Goal: Find contact information: Find contact information

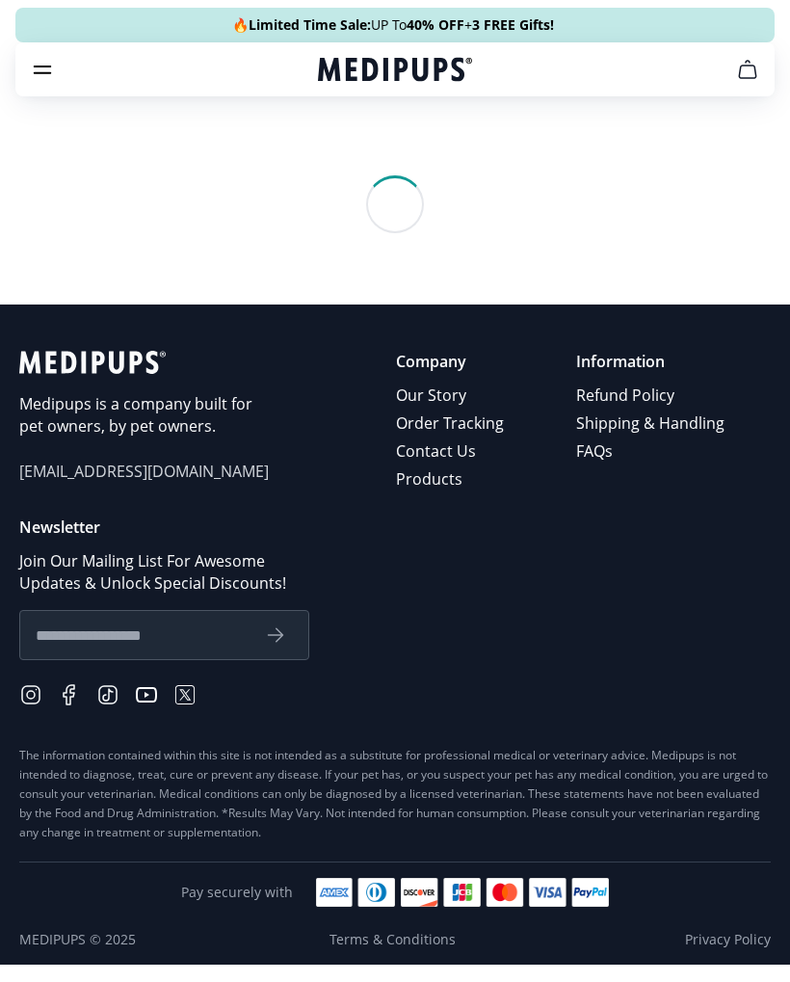
click at [60, 56] on nav "Supplements Supplements Probiotics & Gut Health Have you tried everything to he…" at bounding box center [394, 69] width 759 height 54
click at [62, 60] on nav "Supplements Supplements Probiotics & Gut Health Have you tried everything to he…" at bounding box center [394, 69] width 759 height 54
click at [53, 66] on icon "burger-menu" at bounding box center [42, 69] width 23 height 23
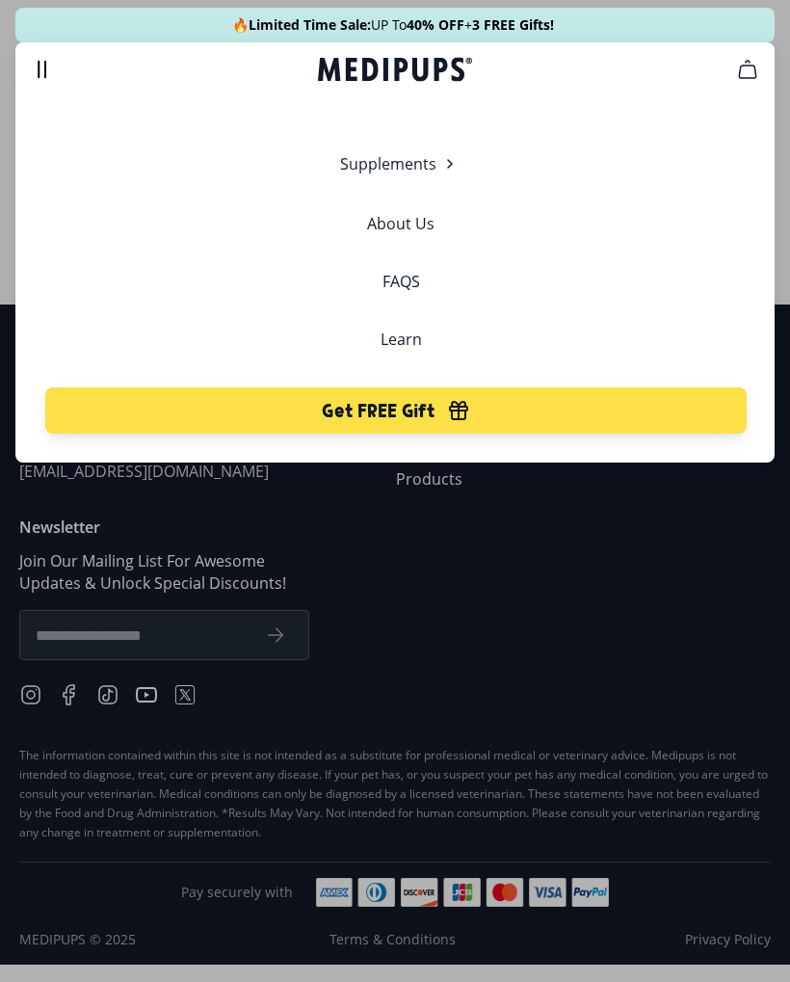
click at [48, 63] on icon "burger-menu" at bounding box center [42, 69] width 23 height 23
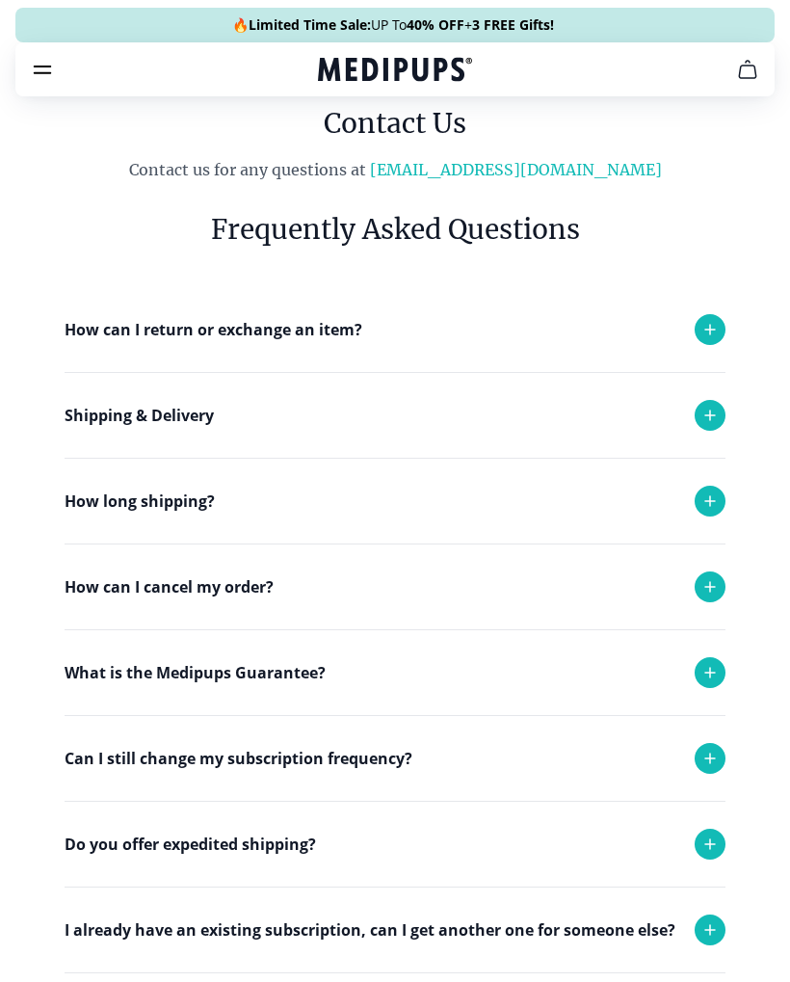
click at [715, 579] on icon at bounding box center [710, 586] width 23 height 23
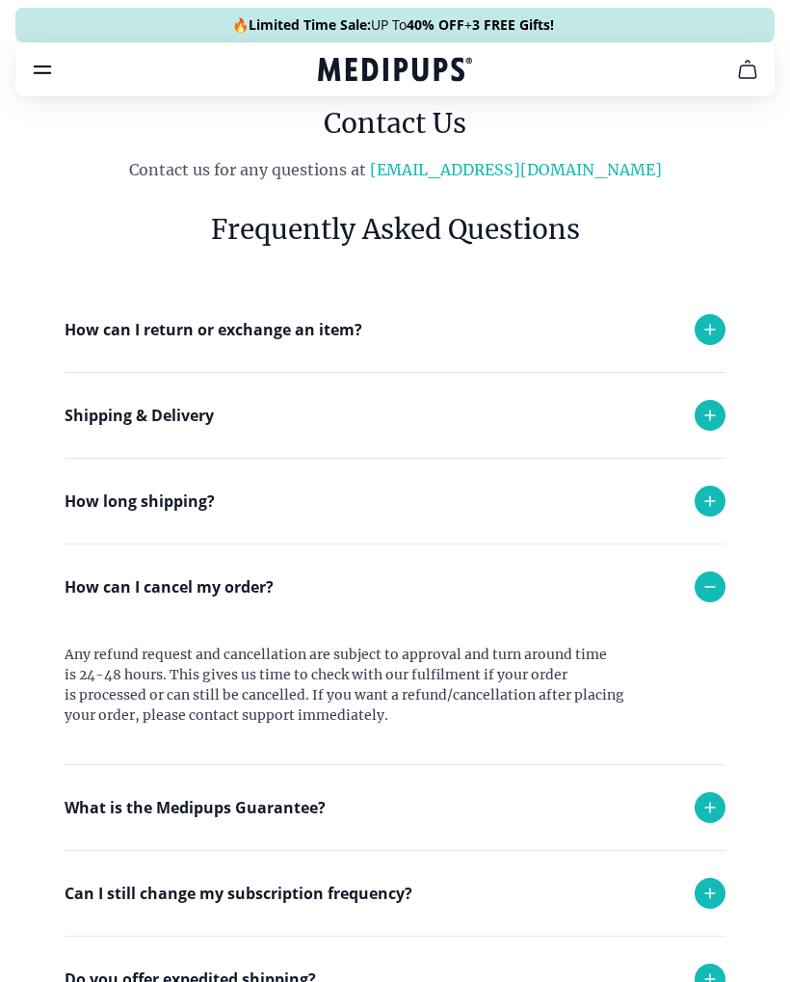
click at [717, 588] on icon at bounding box center [710, 586] width 23 height 23
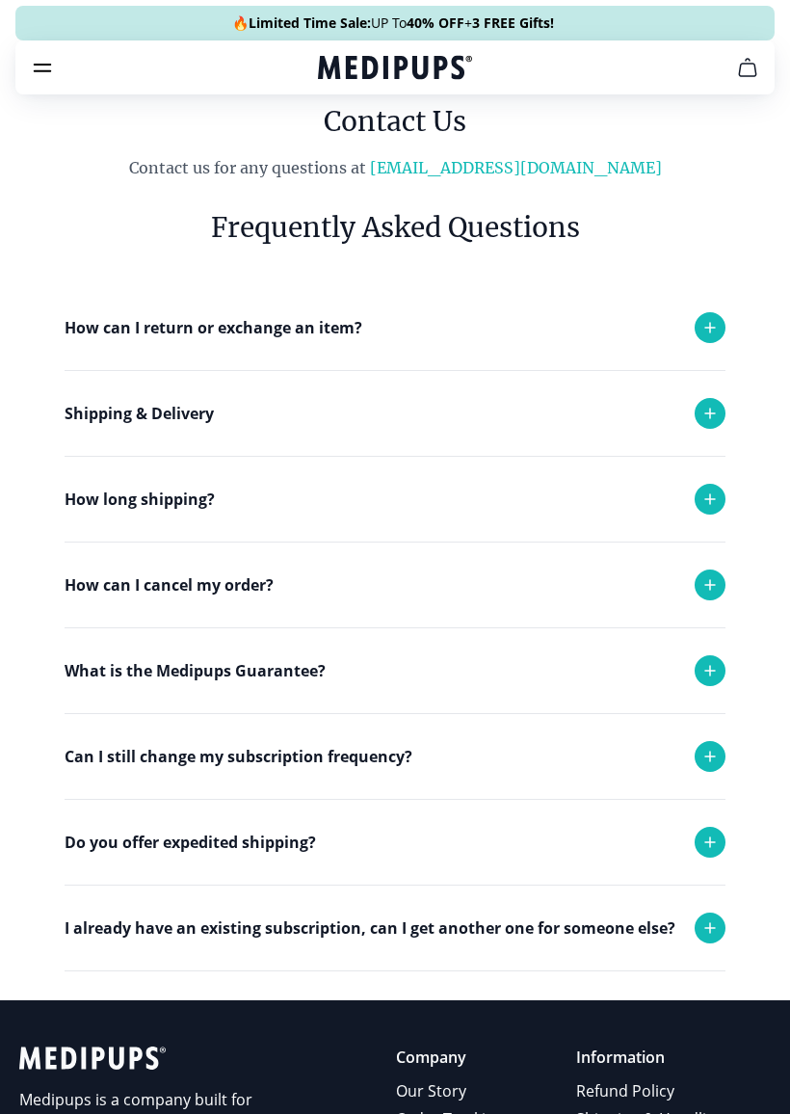
scroll to position [40, 0]
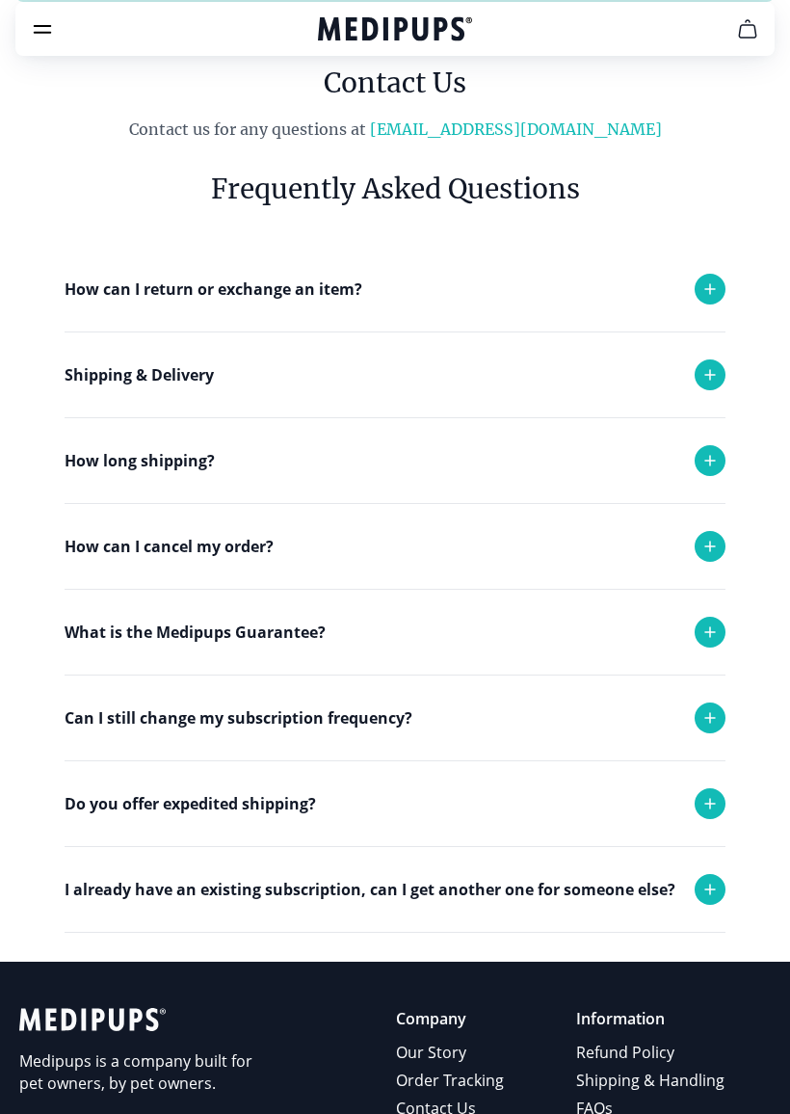
click at [706, 713] on icon at bounding box center [710, 717] width 23 height 23
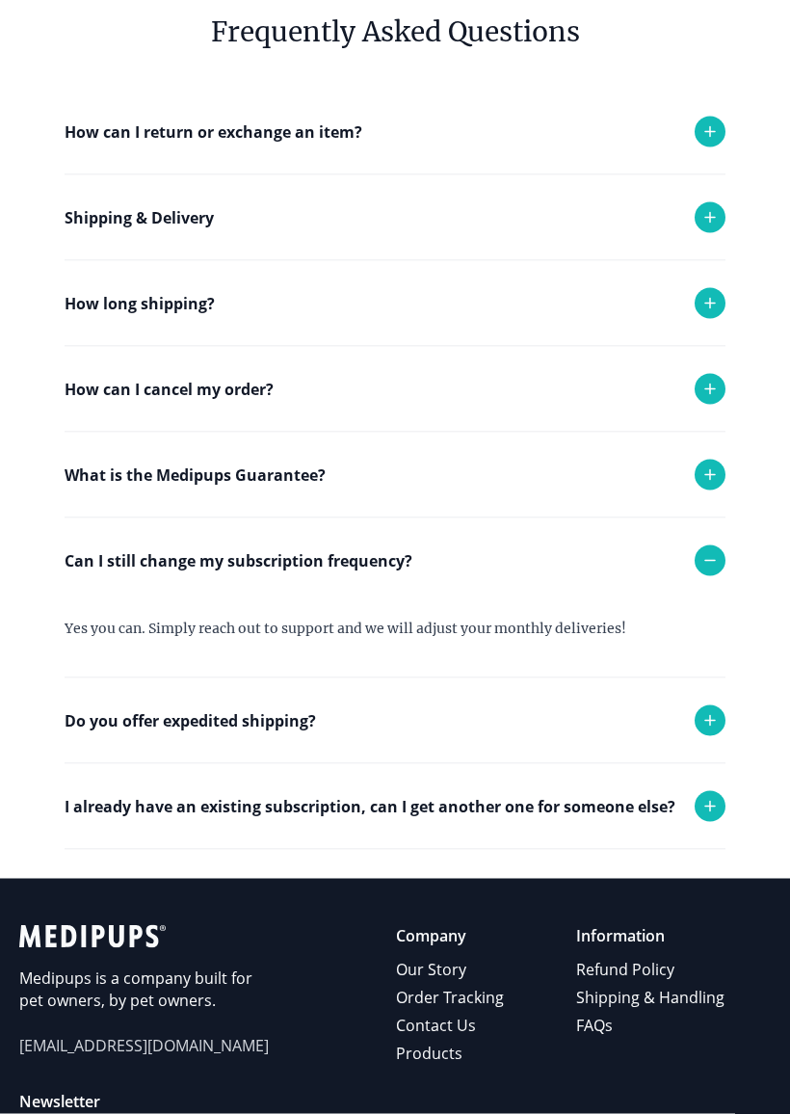
scroll to position [214, 0]
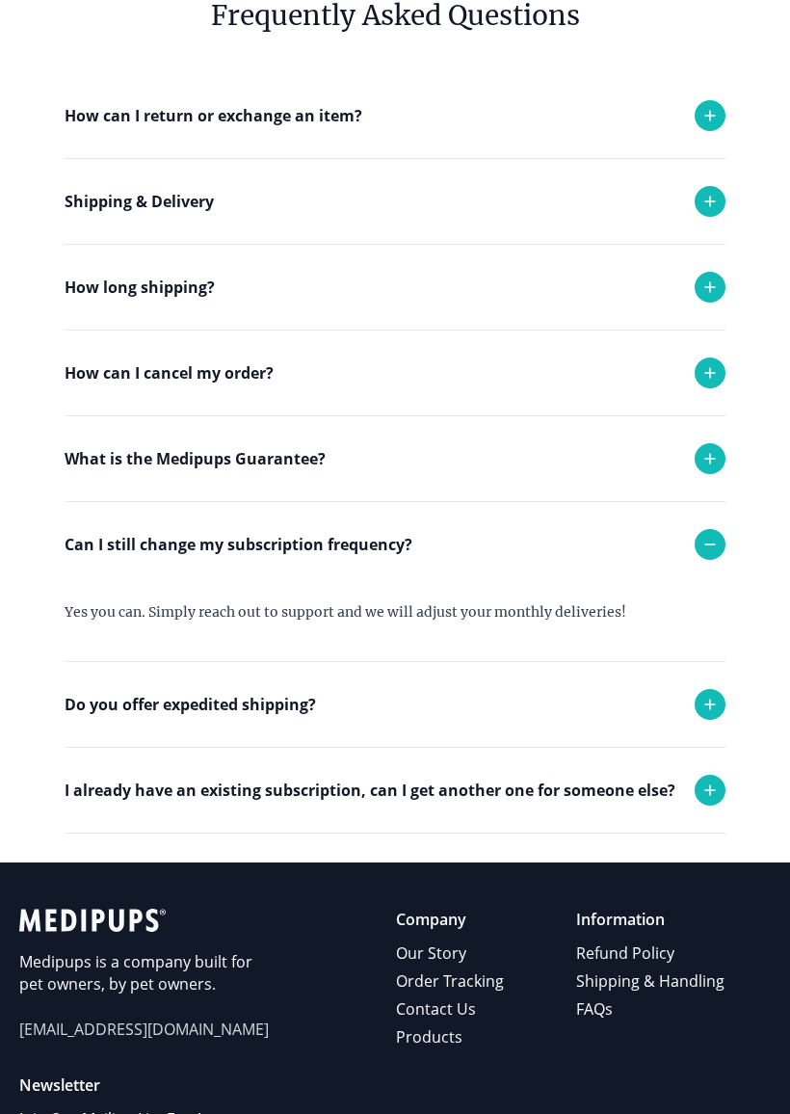
click at [702, 794] on icon at bounding box center [710, 790] width 23 height 23
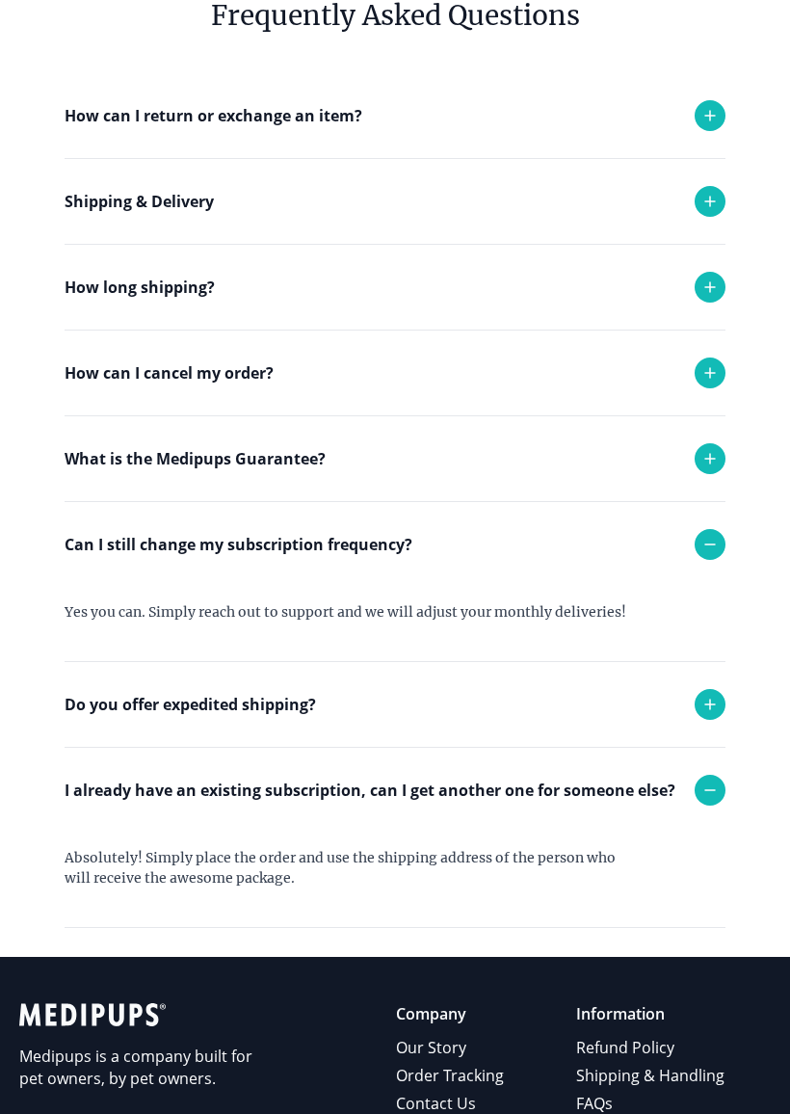
click at [123, 33] on h6 "Frequently Asked Questions" at bounding box center [395, 15] width 661 height 39
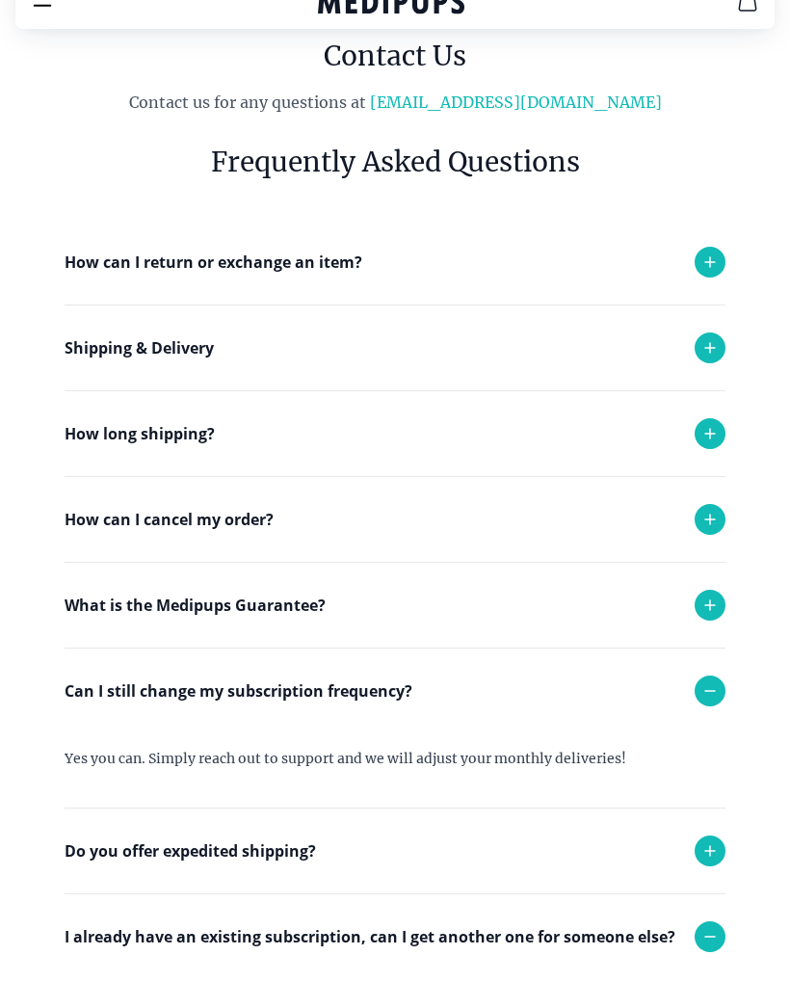
scroll to position [0, 0]
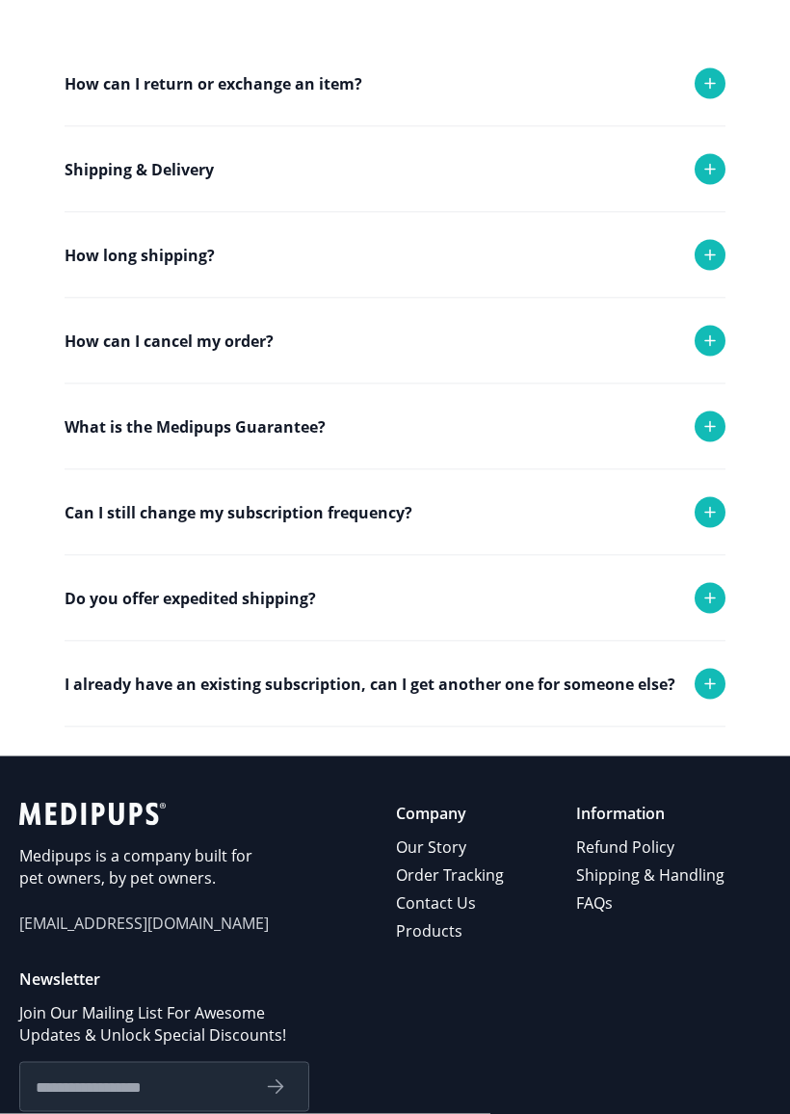
scroll to position [247, 0]
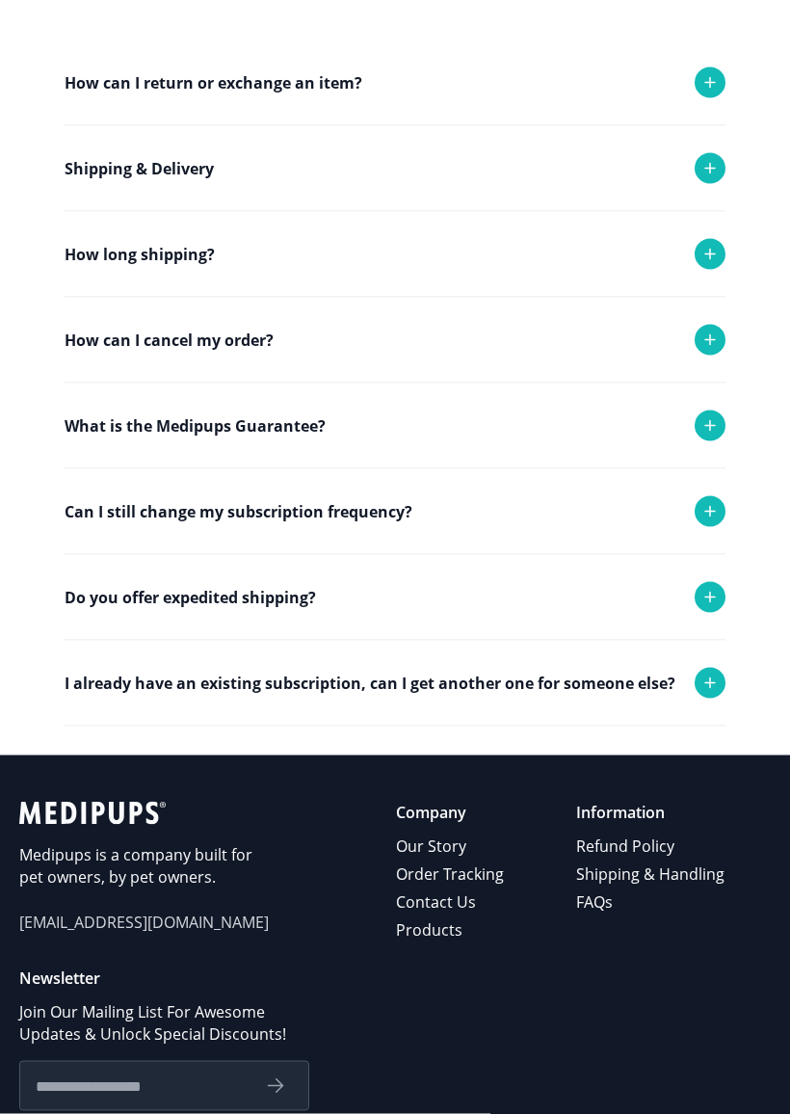
click at [446, 900] on link "Contact Us" at bounding box center [451, 903] width 111 height 28
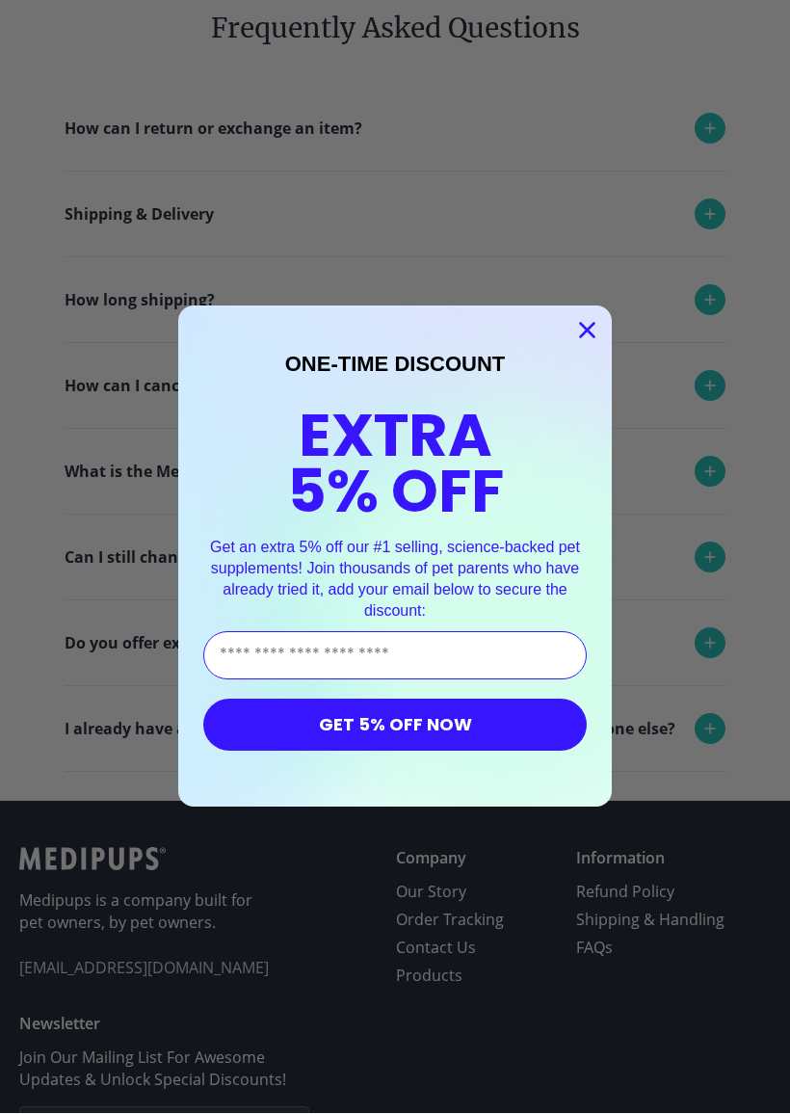
scroll to position [201, 0]
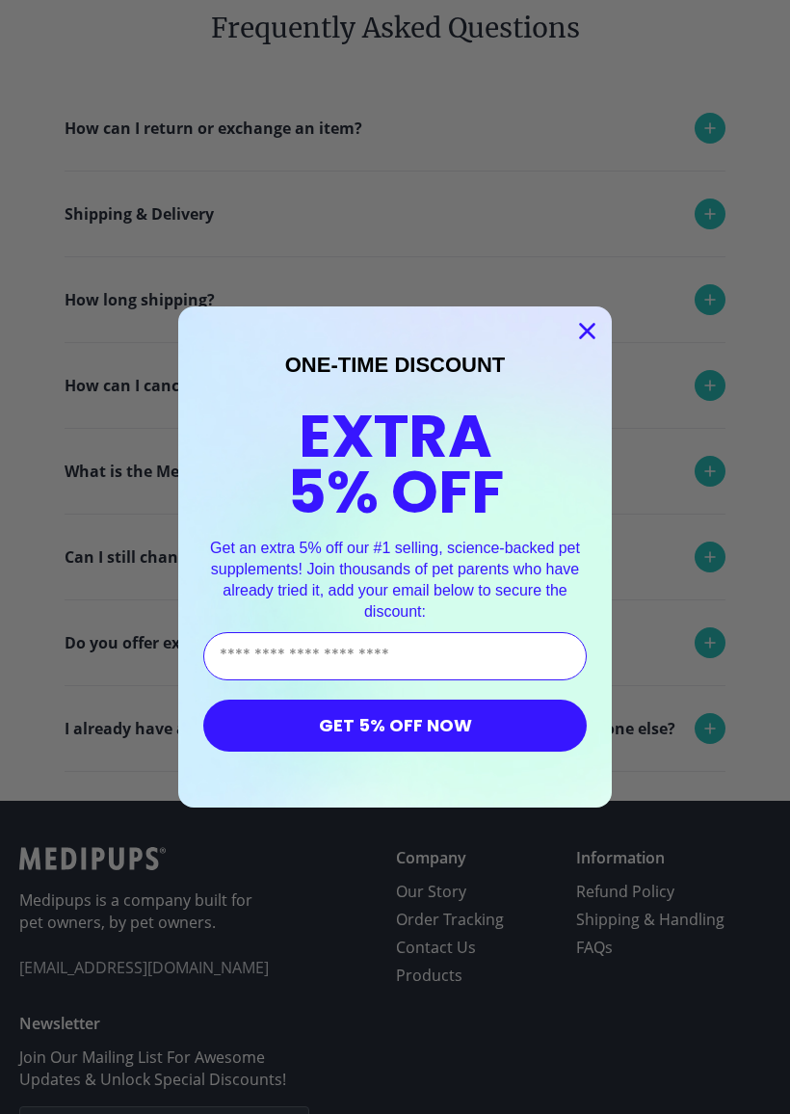
click at [589, 329] on icon "Close dialog" at bounding box center [587, 331] width 13 height 13
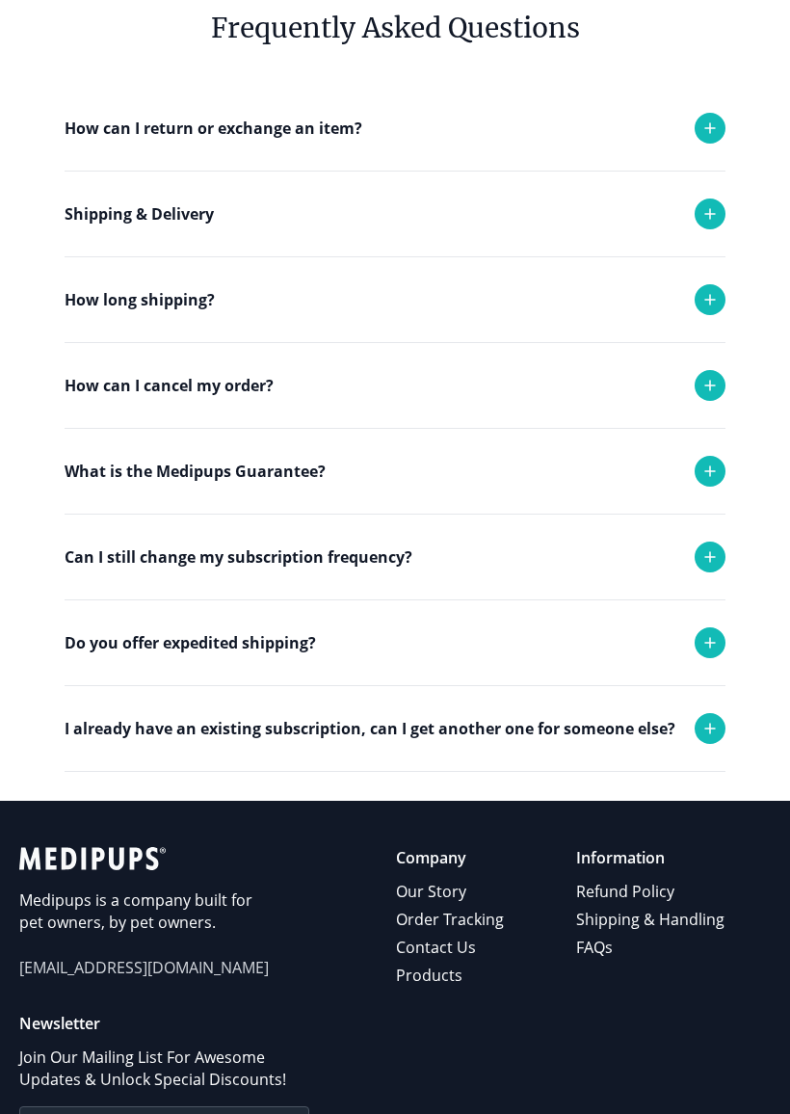
click at [713, 638] on icon at bounding box center [710, 642] width 23 height 23
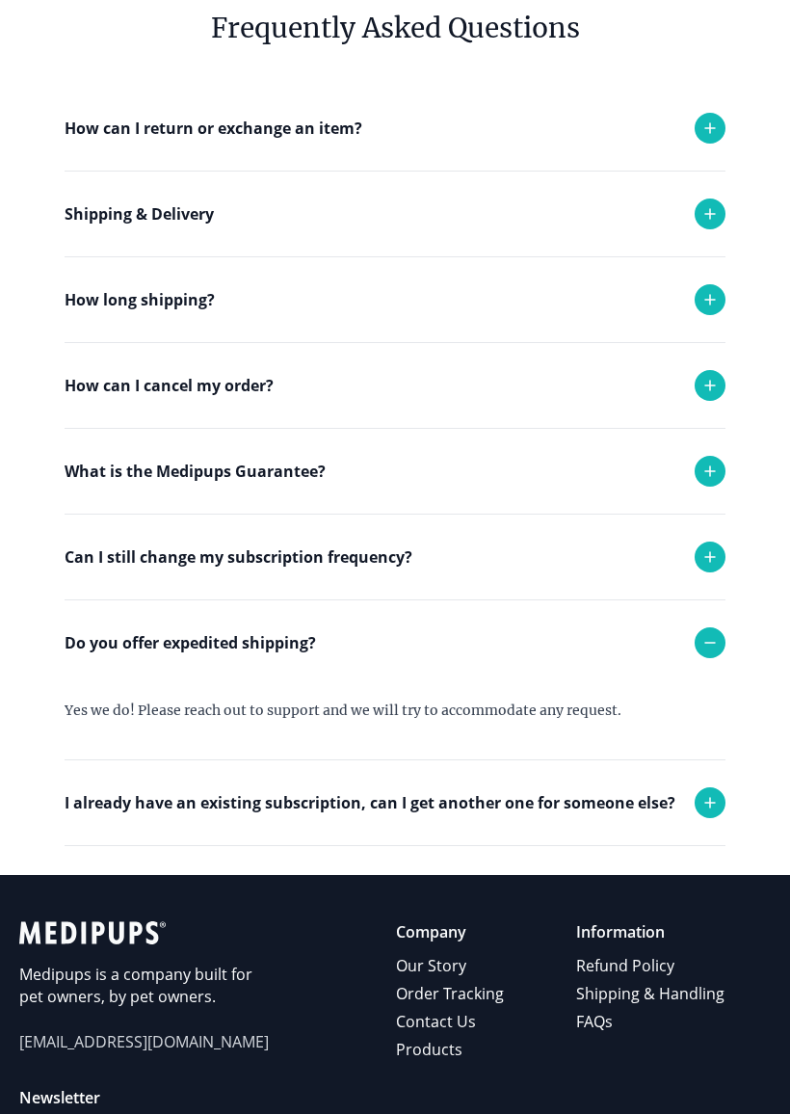
click at [710, 638] on icon at bounding box center [710, 642] width 23 height 23
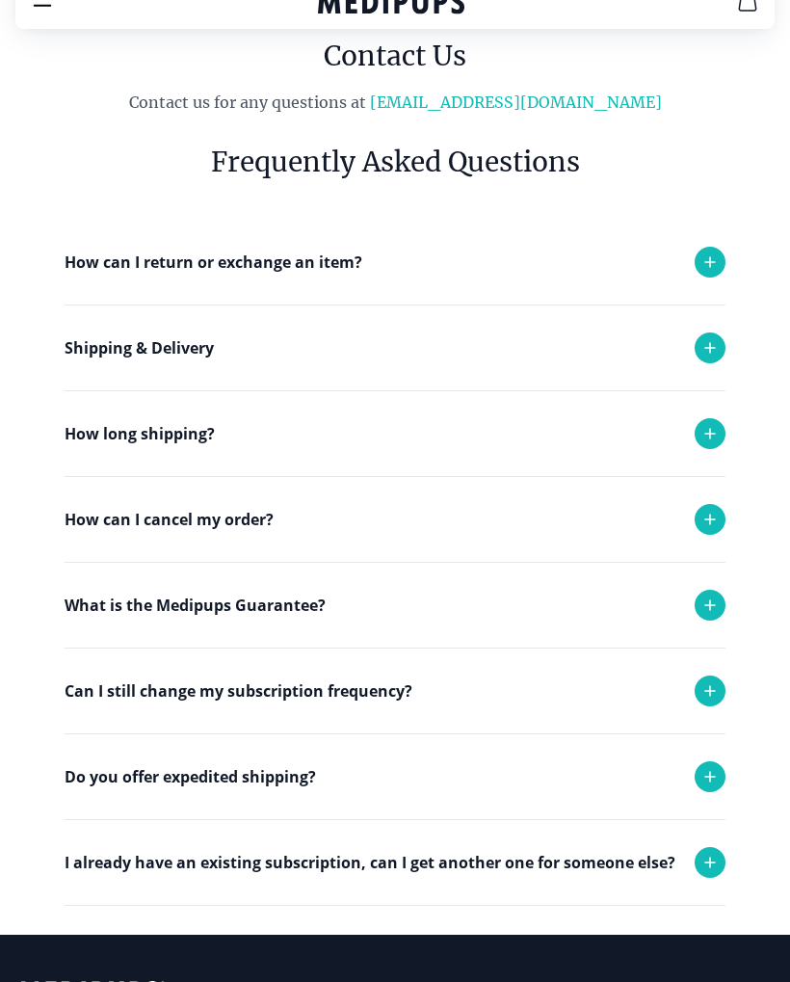
scroll to position [0, 0]
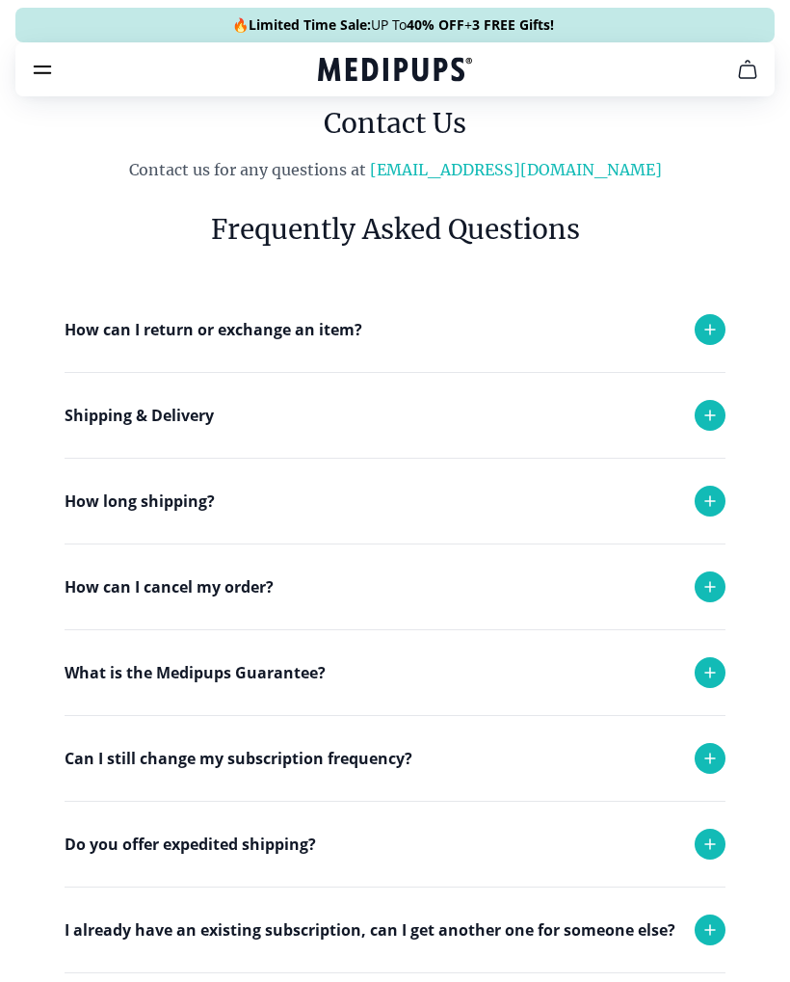
click at [498, 163] on link "[EMAIL_ADDRESS][DOMAIN_NAME]" at bounding box center [516, 169] width 292 height 19
